Goal: Navigation & Orientation: Find specific page/section

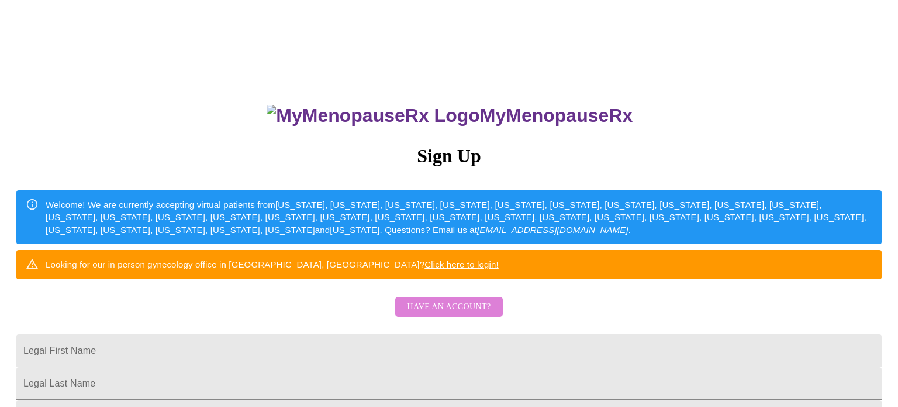
click at [477, 314] on span "Have an account?" at bounding box center [449, 306] width 84 height 15
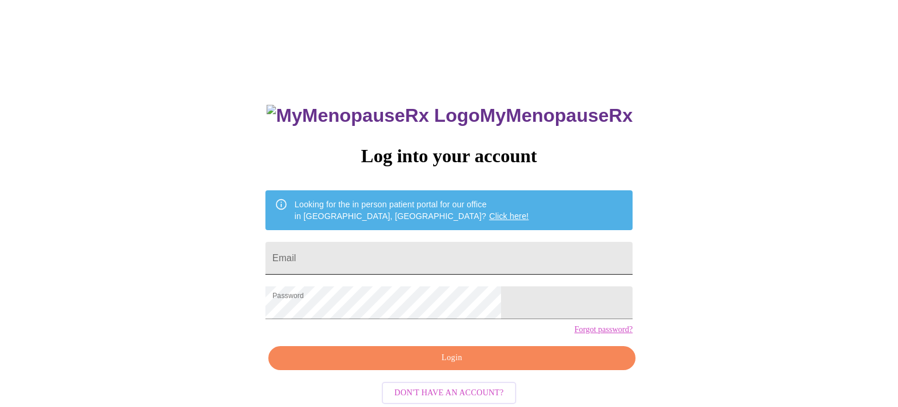
click at [469, 254] on input "Email" at bounding box center [449, 258] width 367 height 33
type input "kweston1118@gmail.com"
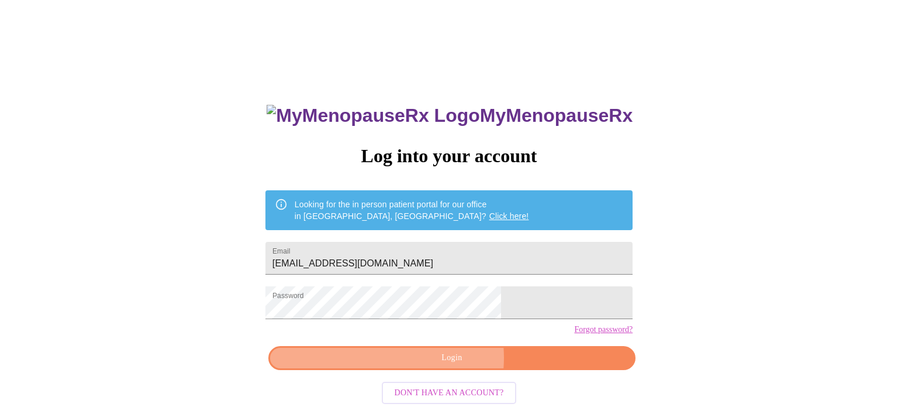
click at [438, 365] on span "Login" at bounding box center [452, 357] width 340 height 15
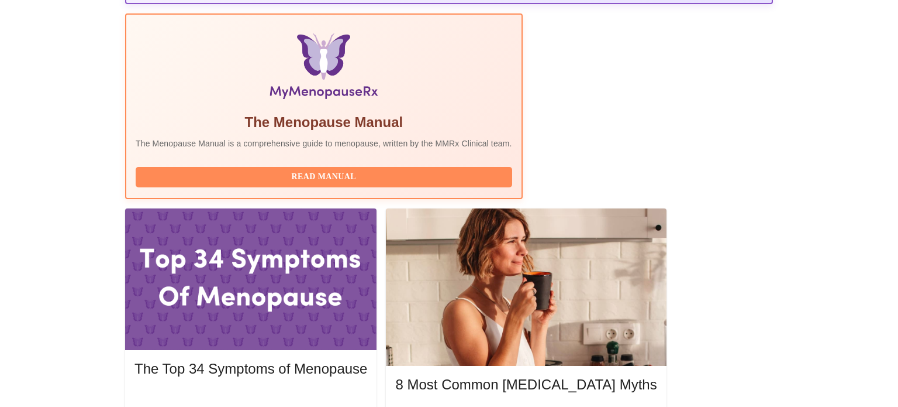
scroll to position [364, 0]
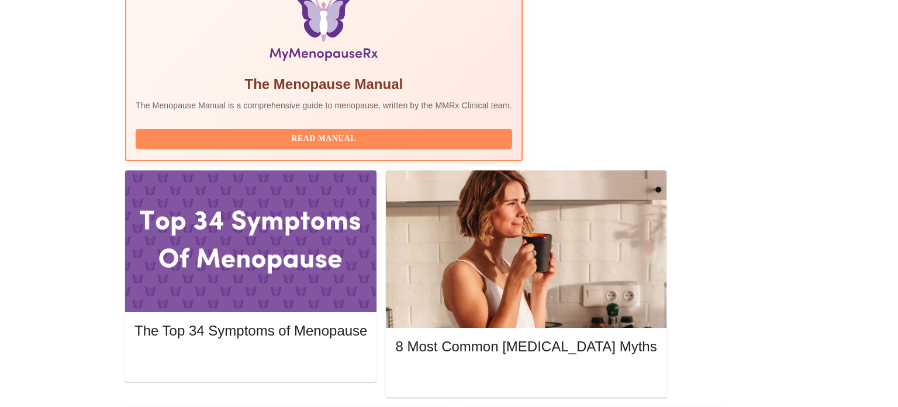
scroll to position [398, 0]
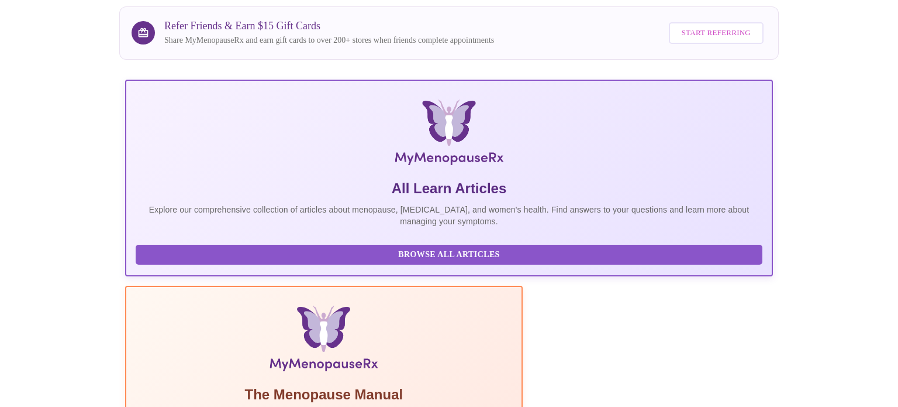
scroll to position [0, 0]
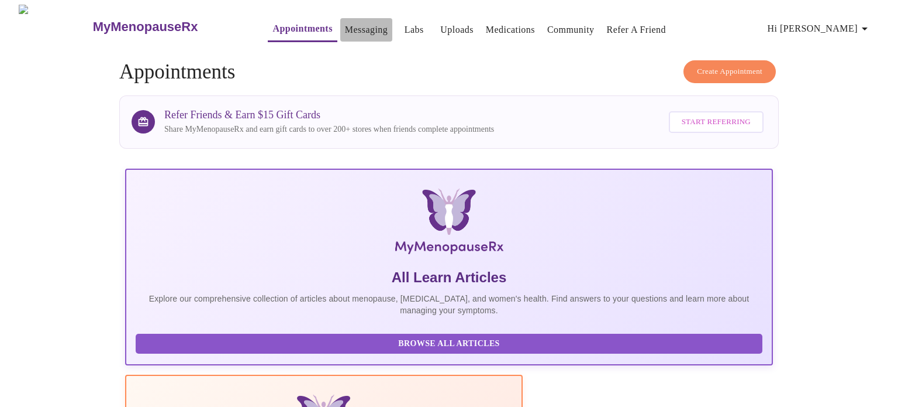
click at [345, 30] on link "Messaging" at bounding box center [366, 30] width 43 height 16
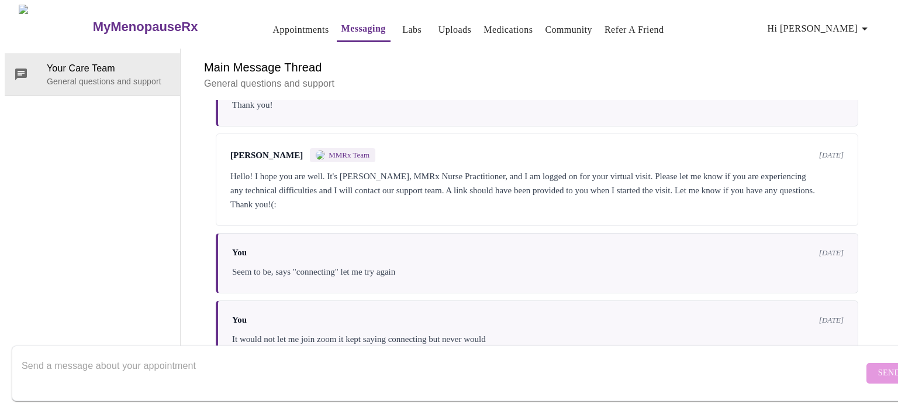
scroll to position [370, 0]
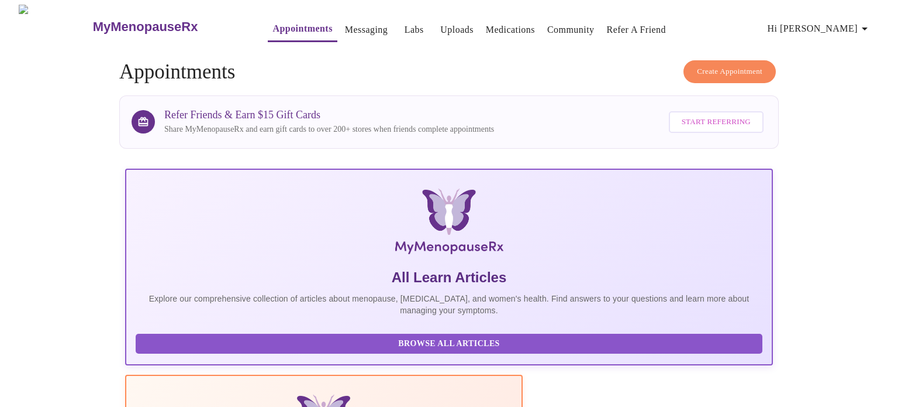
click at [456, 27] on span "Appointments Messaging Labs Uploads Medications Community Refer a Friend Hi Kel…" at bounding box center [561, 26] width 635 height 31
click at [486, 24] on link "Medications" at bounding box center [510, 30] width 49 height 16
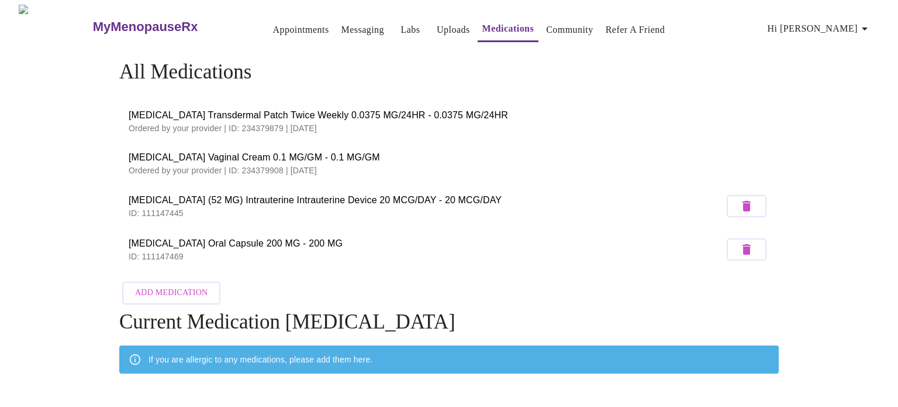
click at [50, 247] on div "MyMenopauseRx Appointments Messaging Labs Uploads Medications Community Refer a…" at bounding box center [449, 250] width 889 height 490
click at [552, 30] on link "Community" at bounding box center [569, 30] width 47 height 16
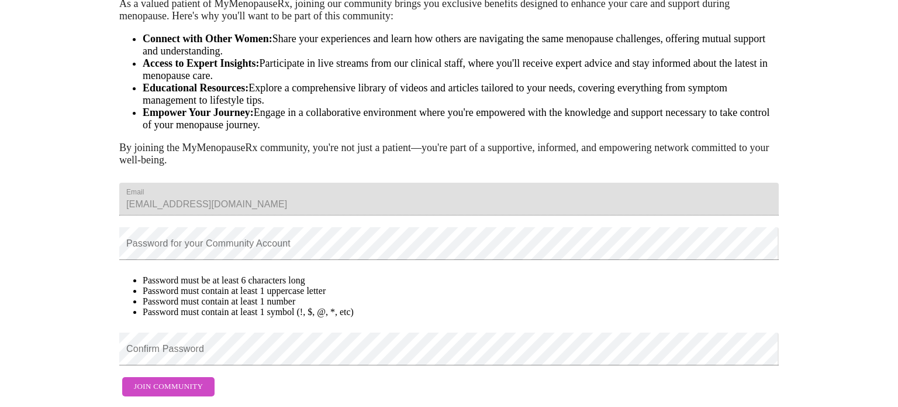
scroll to position [191, 0]
